Goal: Task Accomplishment & Management: Use online tool/utility

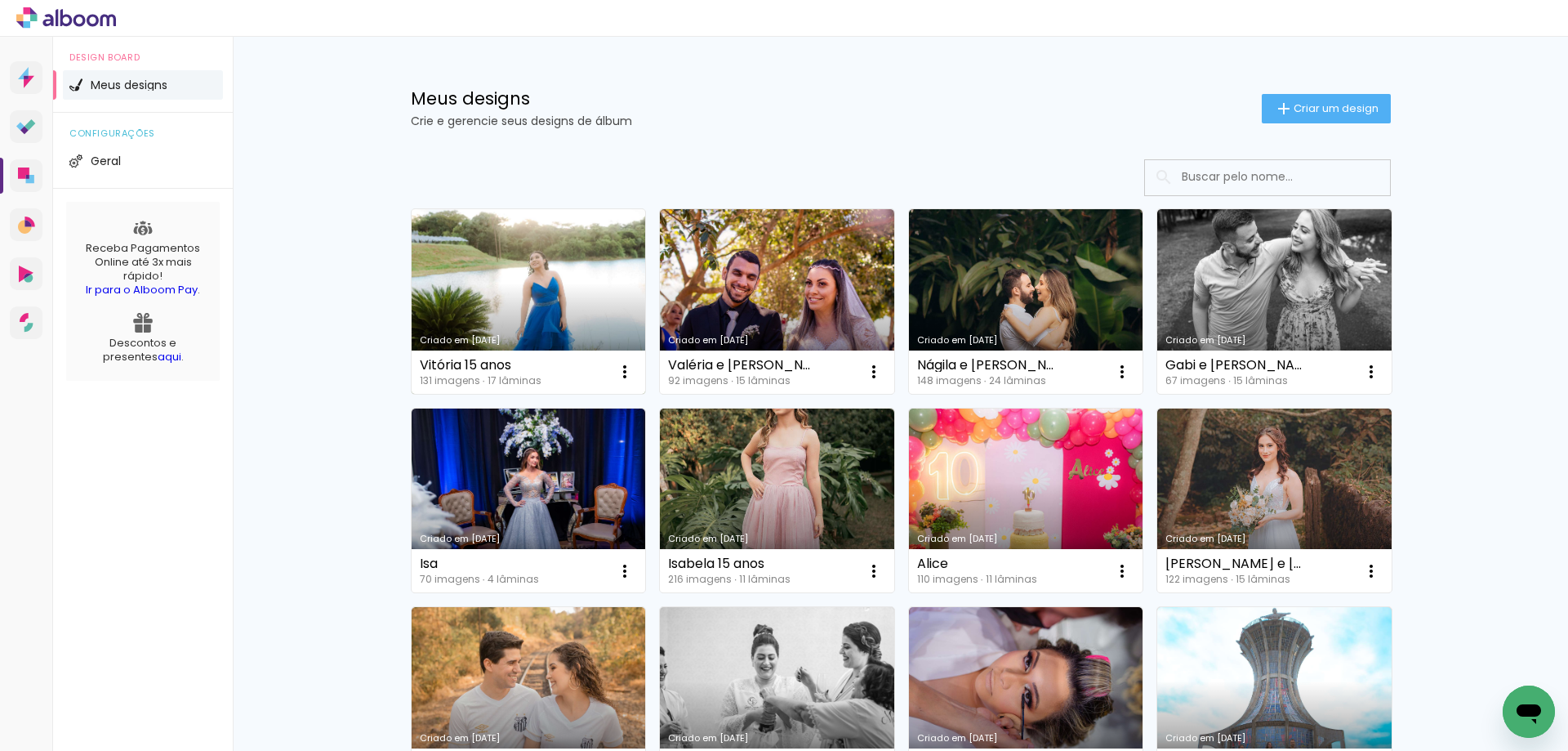
click at [559, 274] on link "Criado em [DATE]" at bounding box center [528, 301] width 234 height 184
